Goal: Information Seeking & Learning: Find specific fact

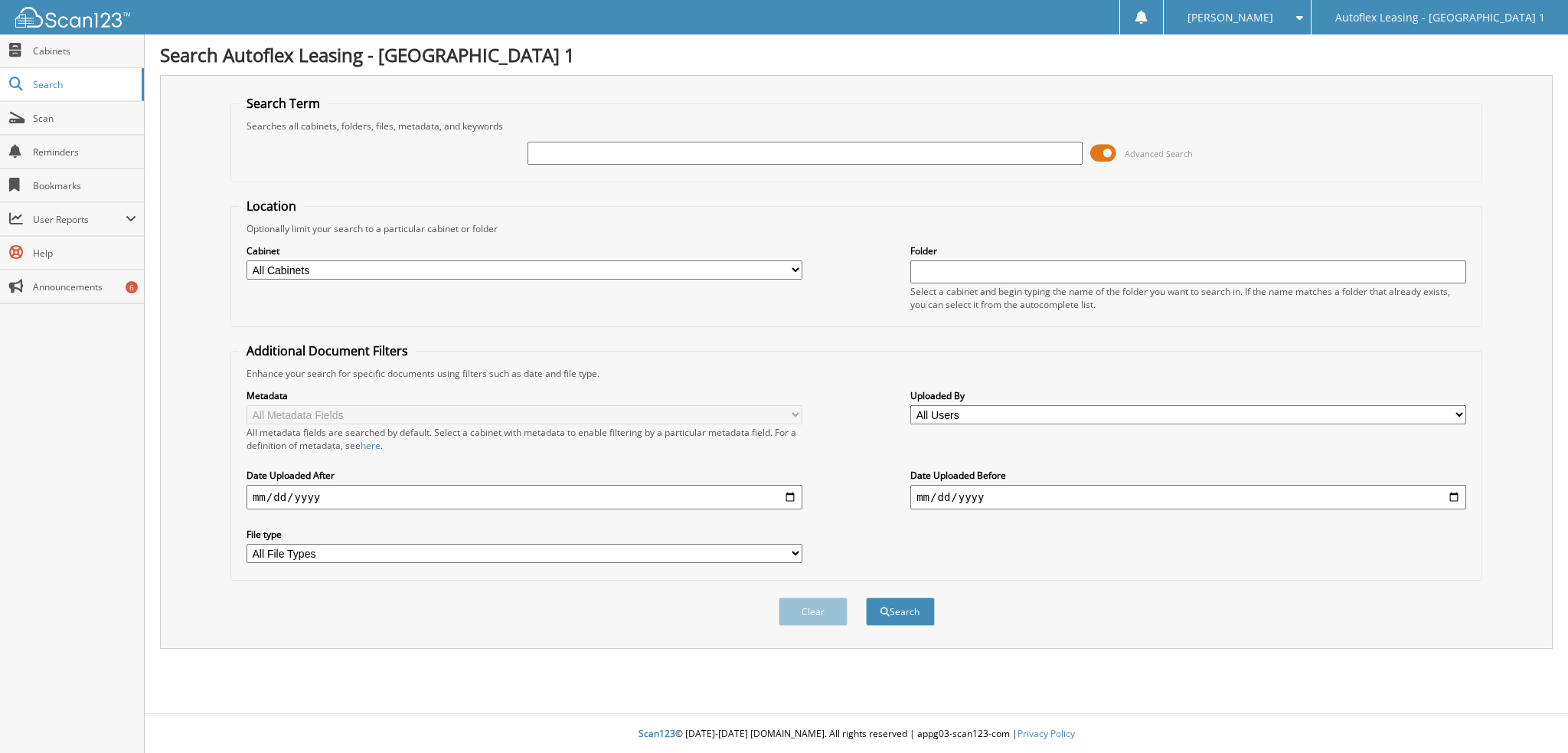
click at [1111, 152] on span at bounding box center [1104, 153] width 26 height 23
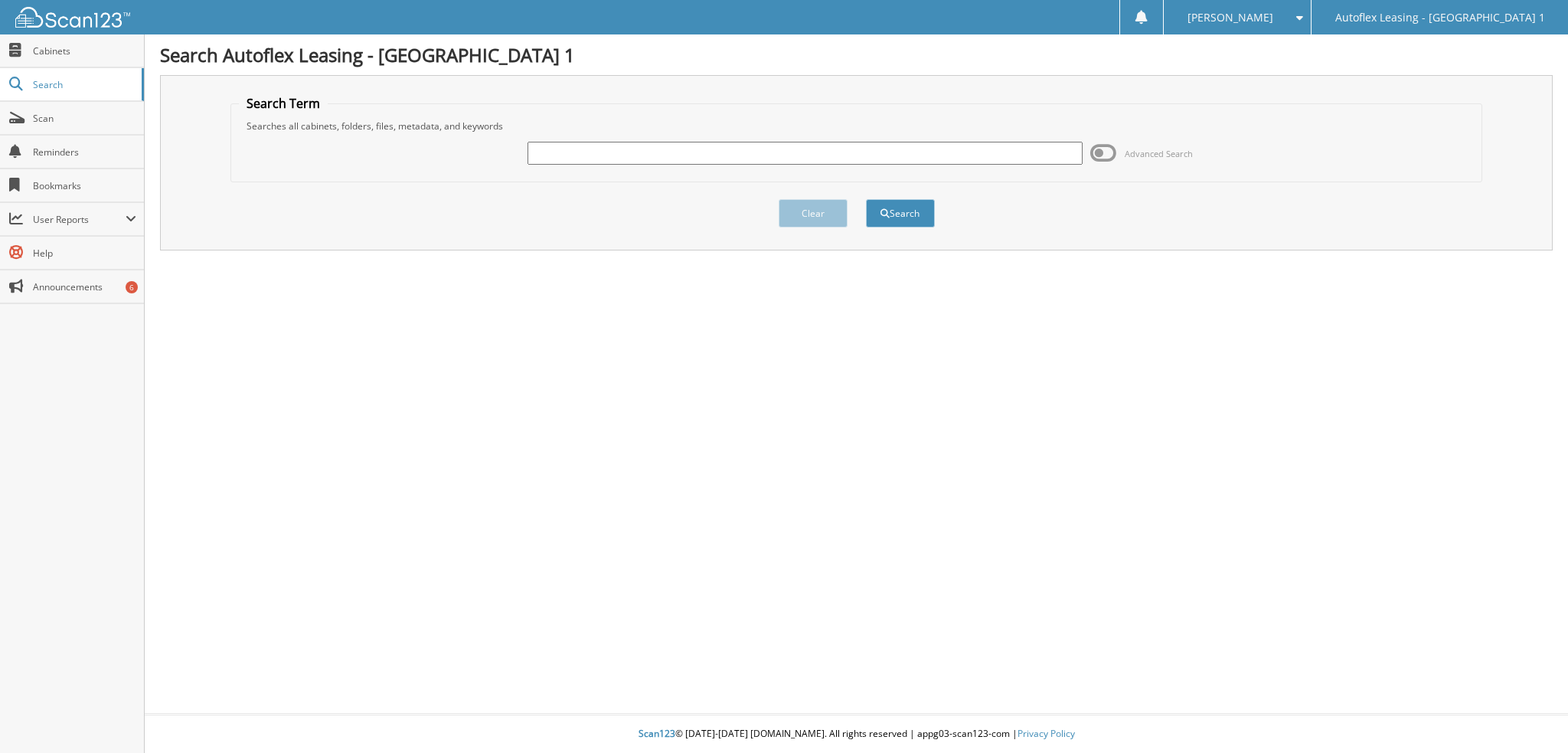
click at [761, 147] on input "text" at bounding box center [806, 153] width 556 height 23
type input "[PERSON_NAME]"
click at [866, 199] on button "Search" at bounding box center [899, 213] width 69 height 29
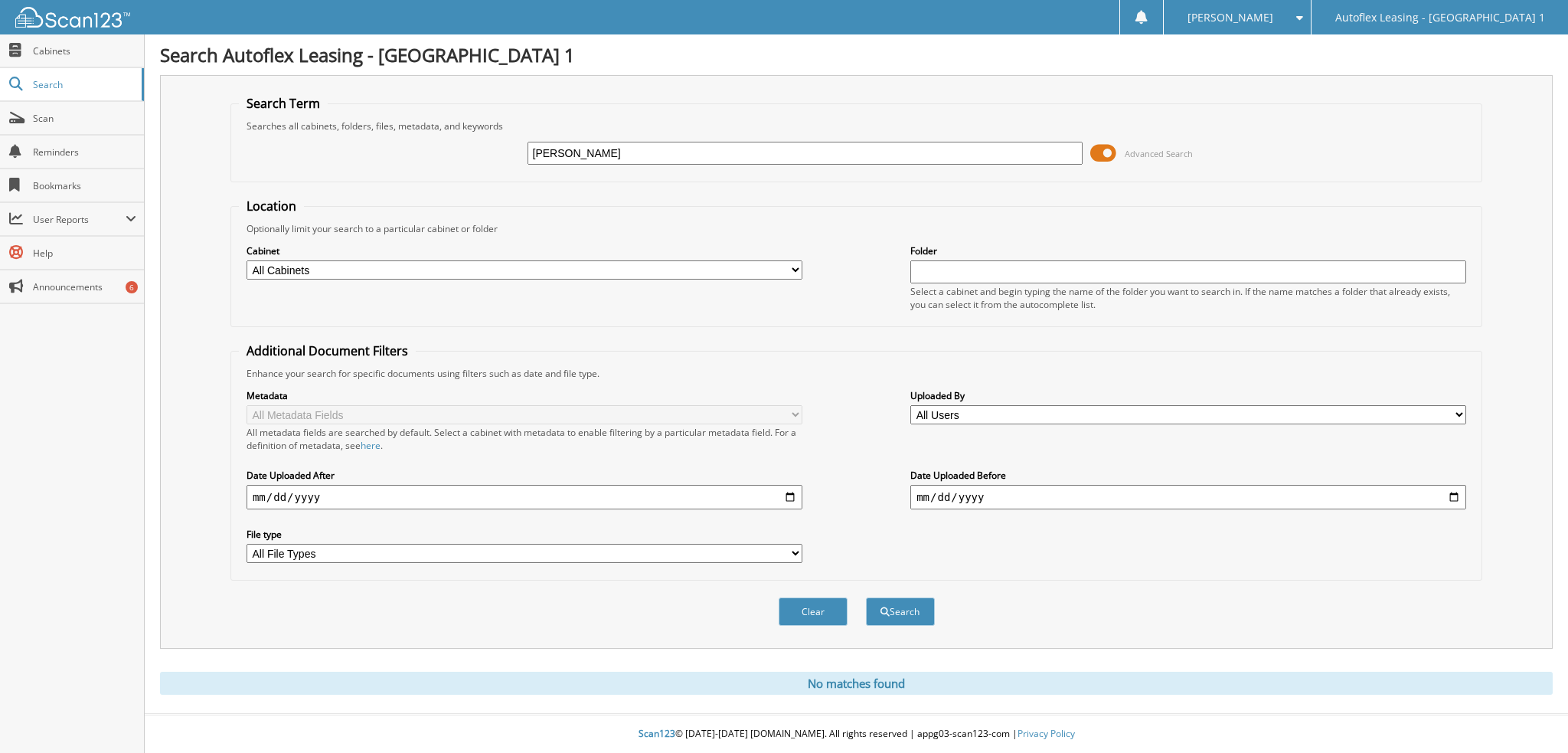
click at [585, 151] on input "[PERSON_NAME]" at bounding box center [806, 153] width 556 height 23
type input "[PERSON_NAME]"
click at [866, 598] on button "Search" at bounding box center [899, 611] width 69 height 29
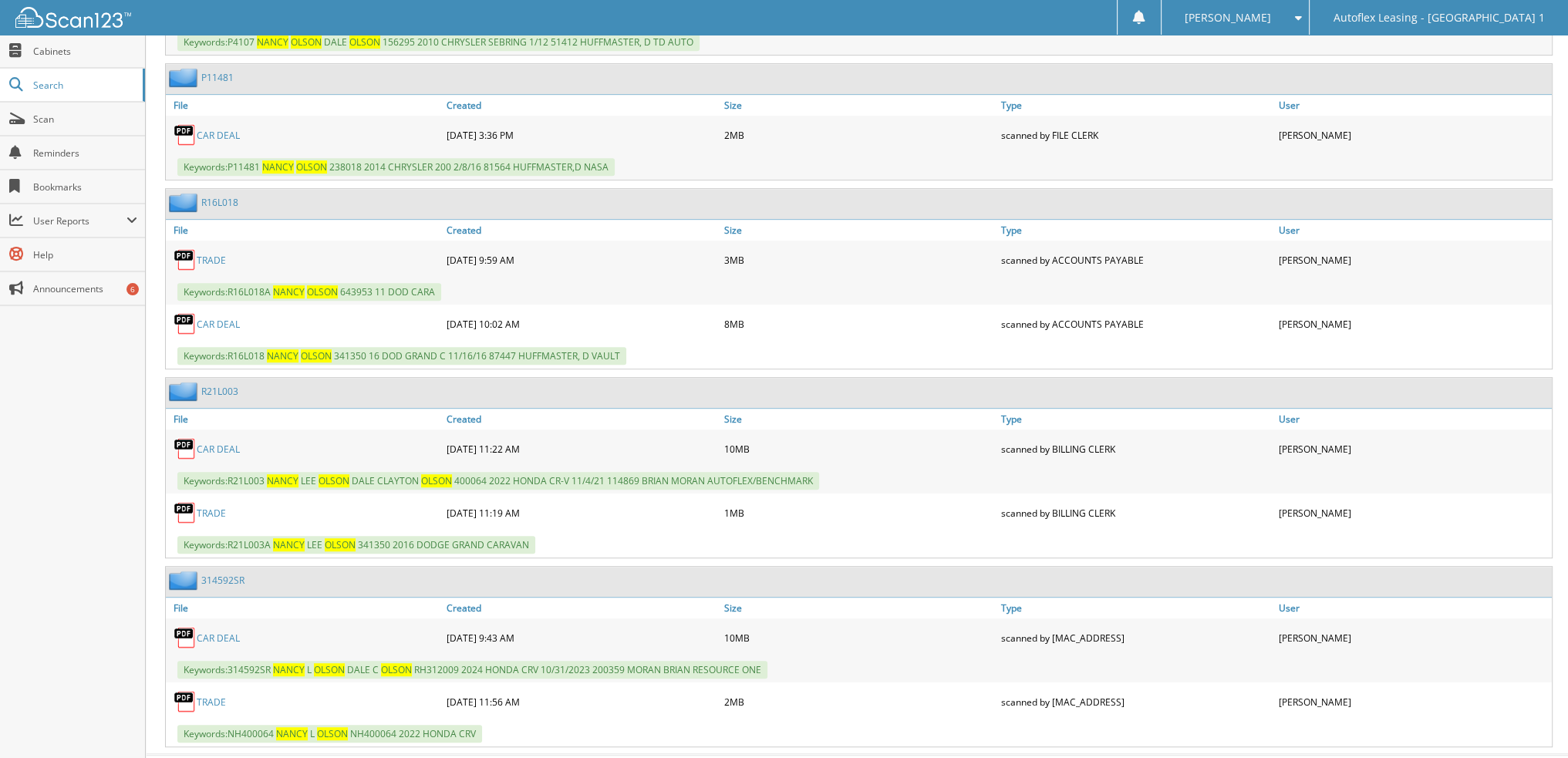
scroll to position [973, 0]
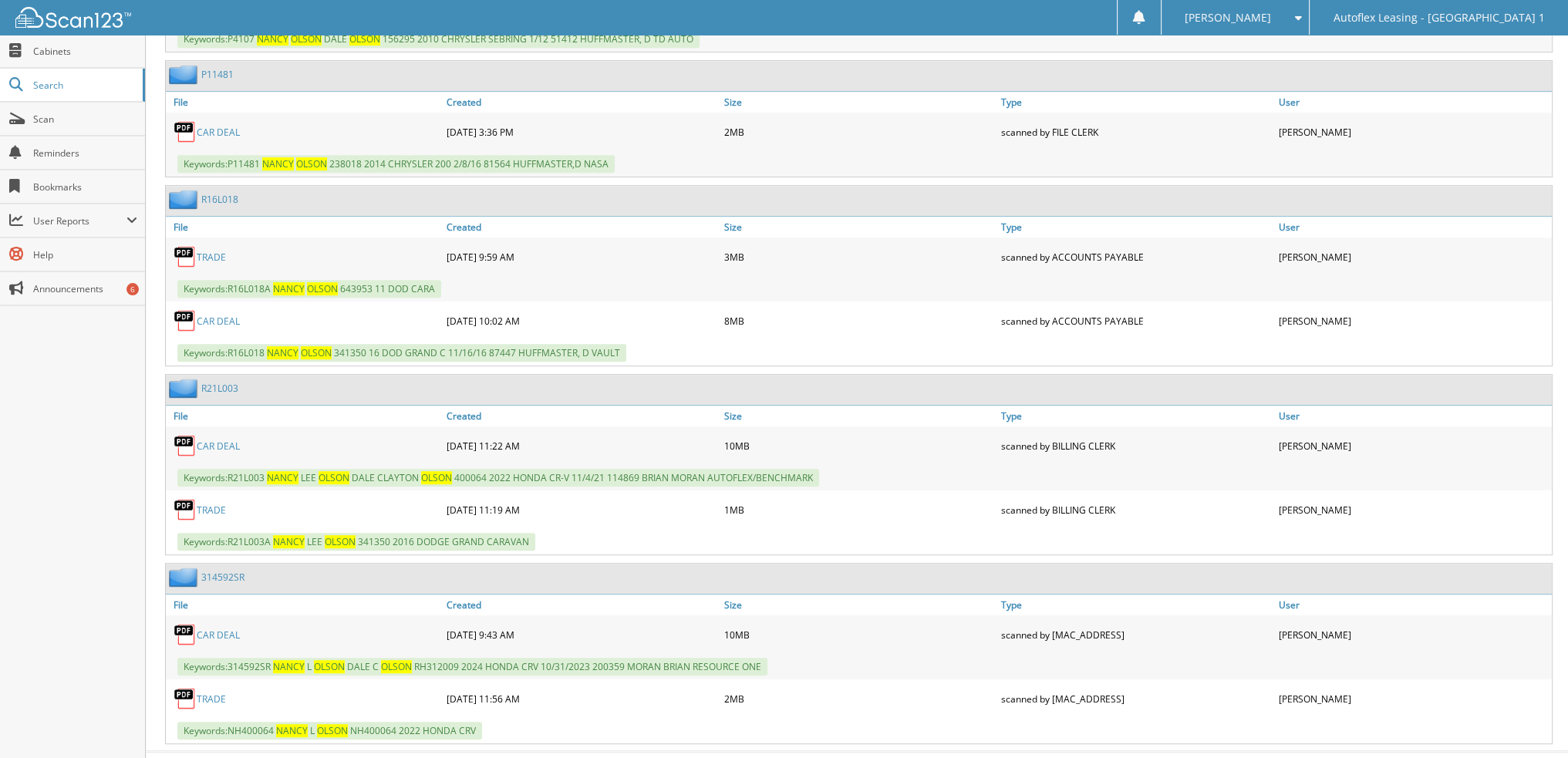
click at [230, 629] on link "C A R D E A L" at bounding box center [218, 635] width 43 height 13
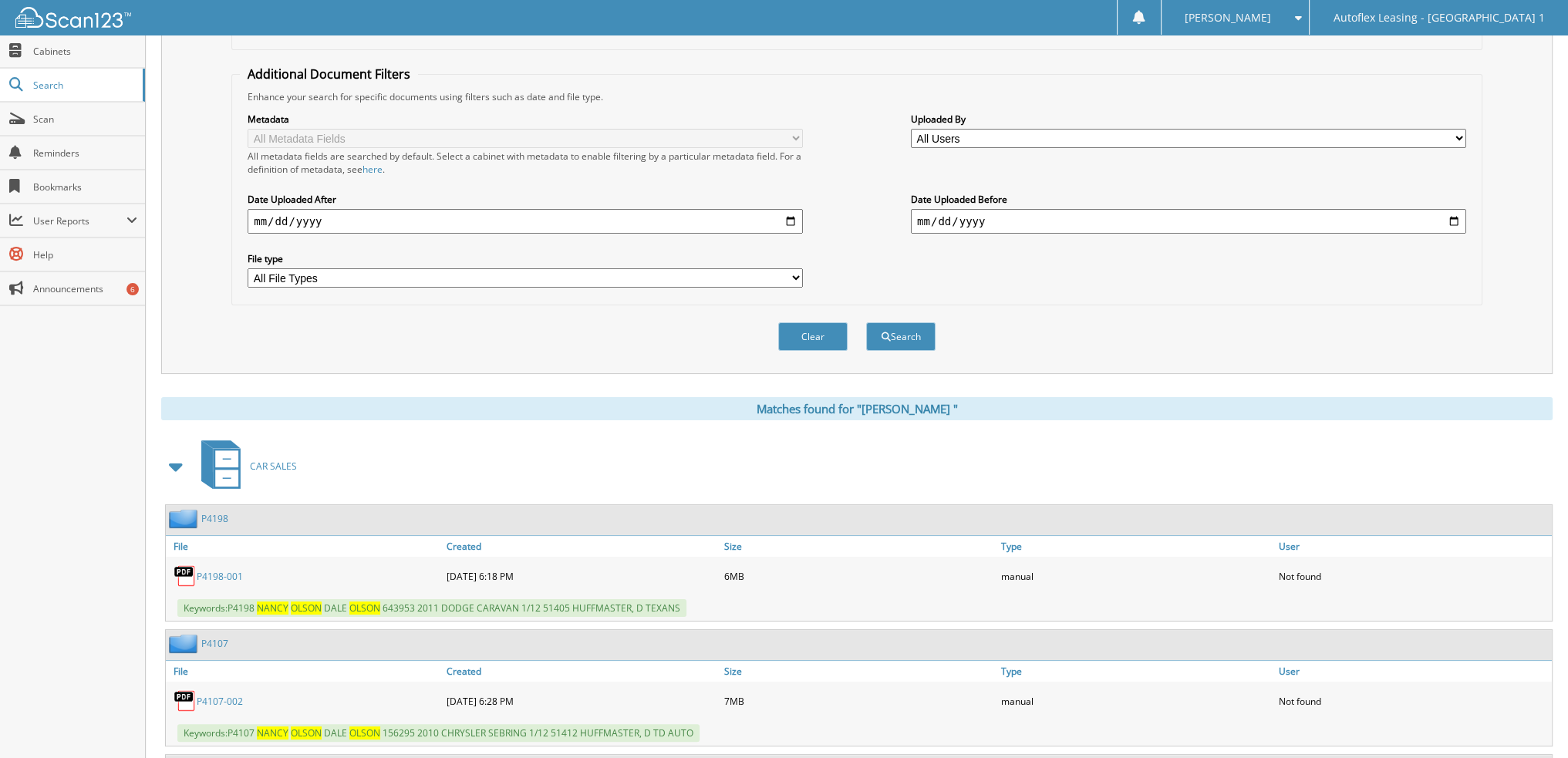
scroll to position [0, 0]
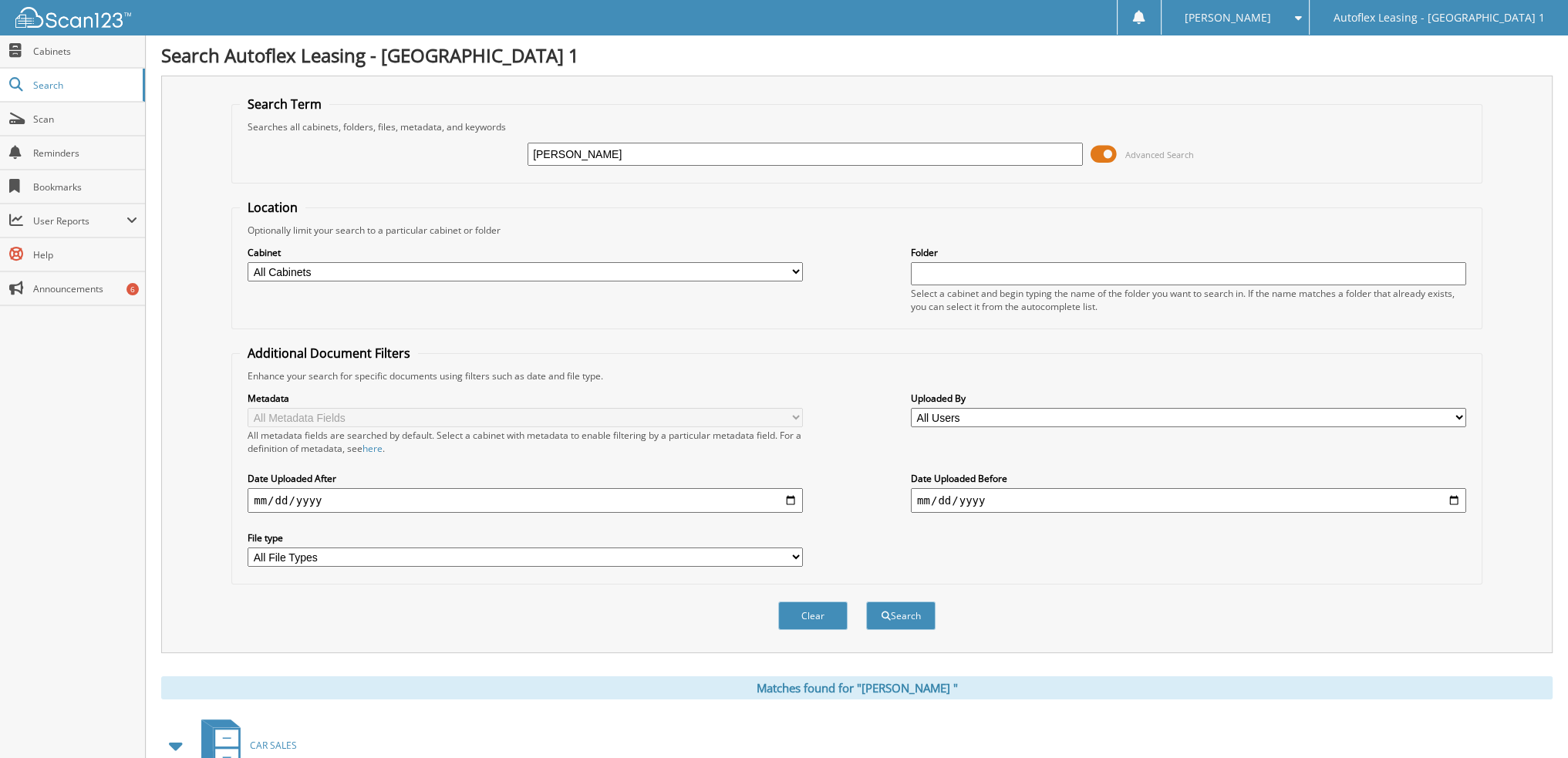
drag, startPoint x: 672, startPoint y: 160, endPoint x: 336, endPoint y: 156, distance: 336.0
click at [336, 156] on div "nancy olson Advanced Search" at bounding box center [856, 155] width 1234 height 42
type input "matt krause"
click at [866, 602] on button "Search" at bounding box center [900, 615] width 69 height 29
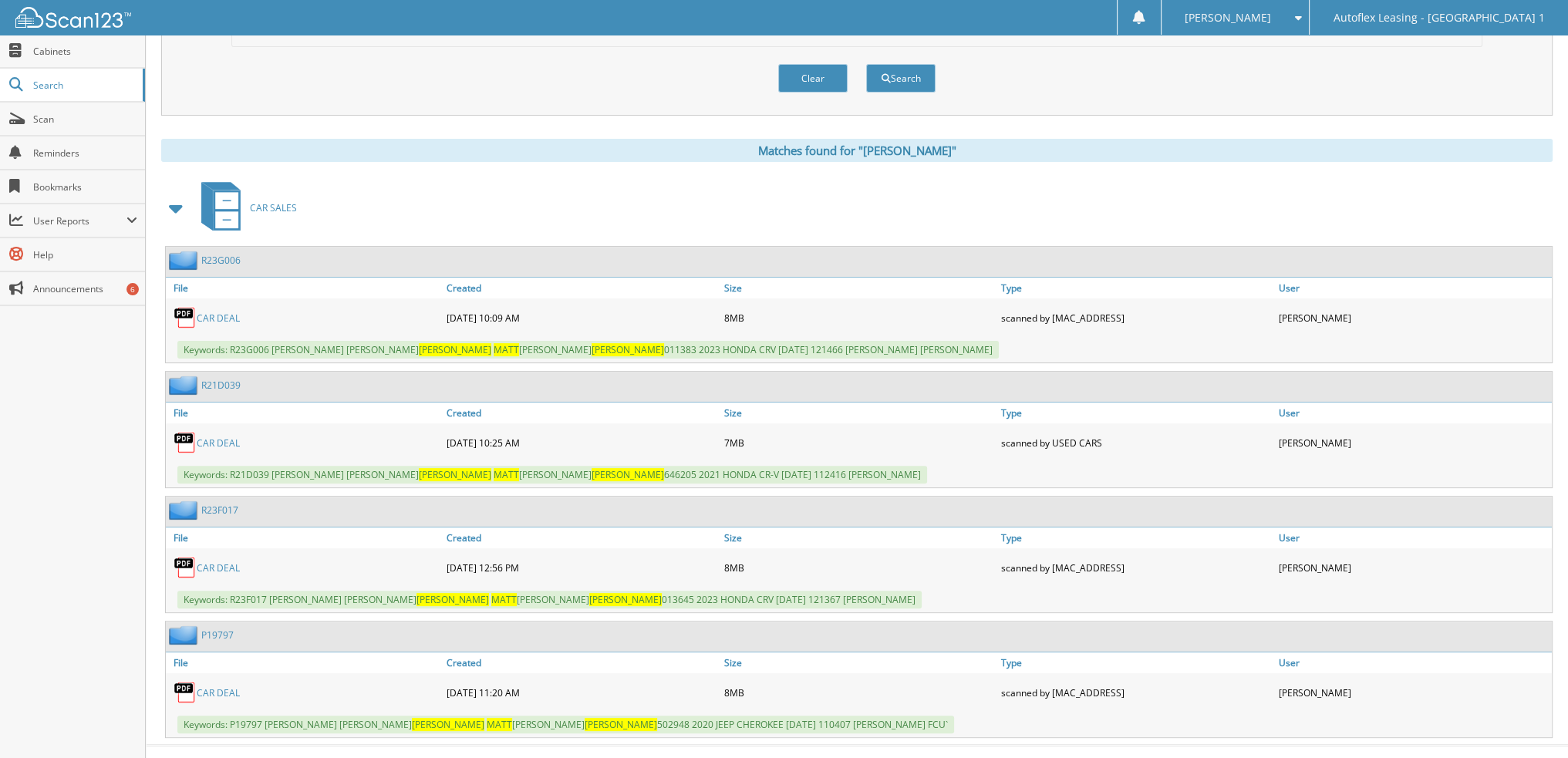
scroll to position [539, 0]
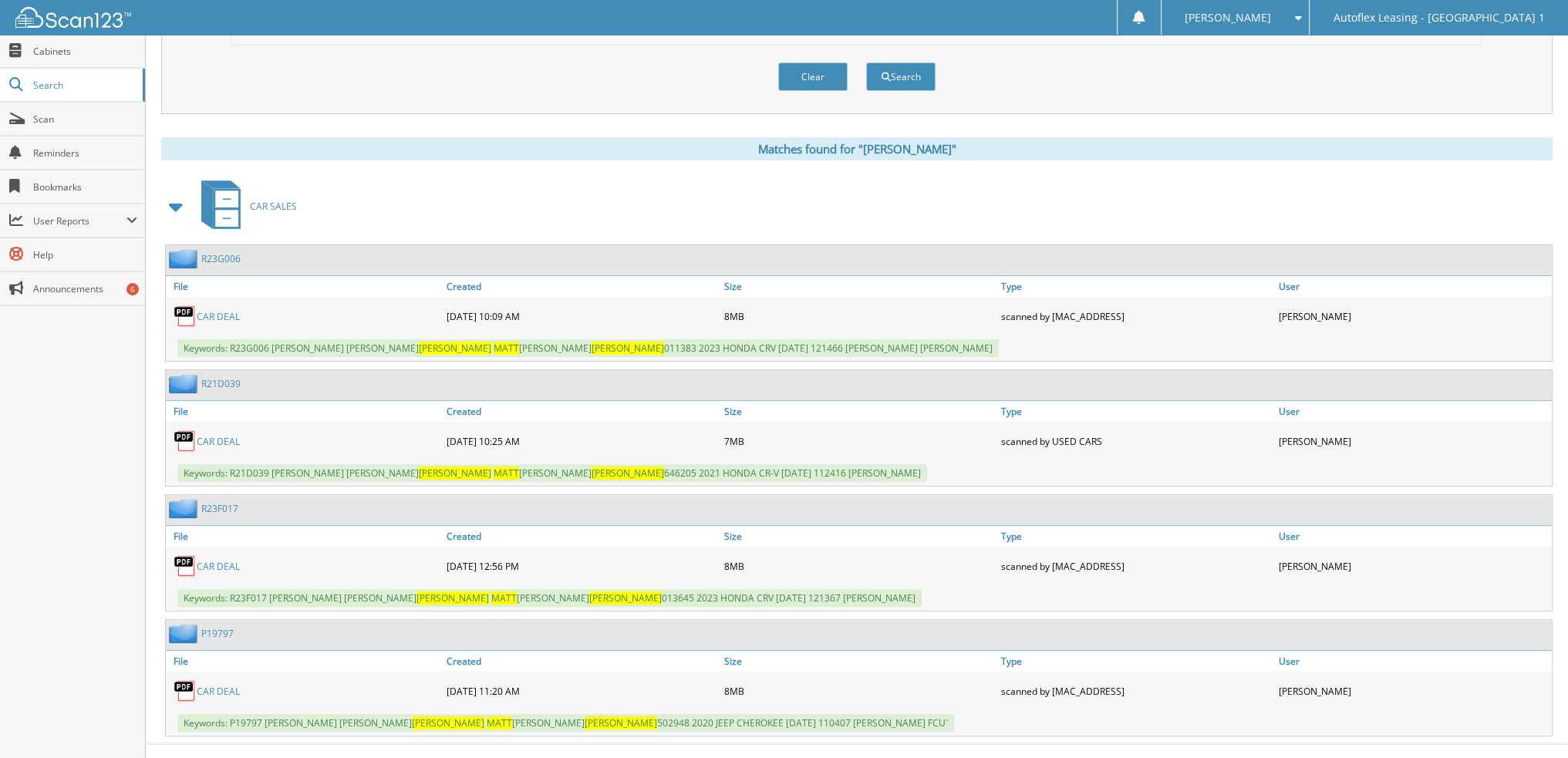
click at [225, 310] on link "CAR DEAL" at bounding box center [218, 316] width 43 height 13
